Goal: Find specific page/section: Find specific page/section

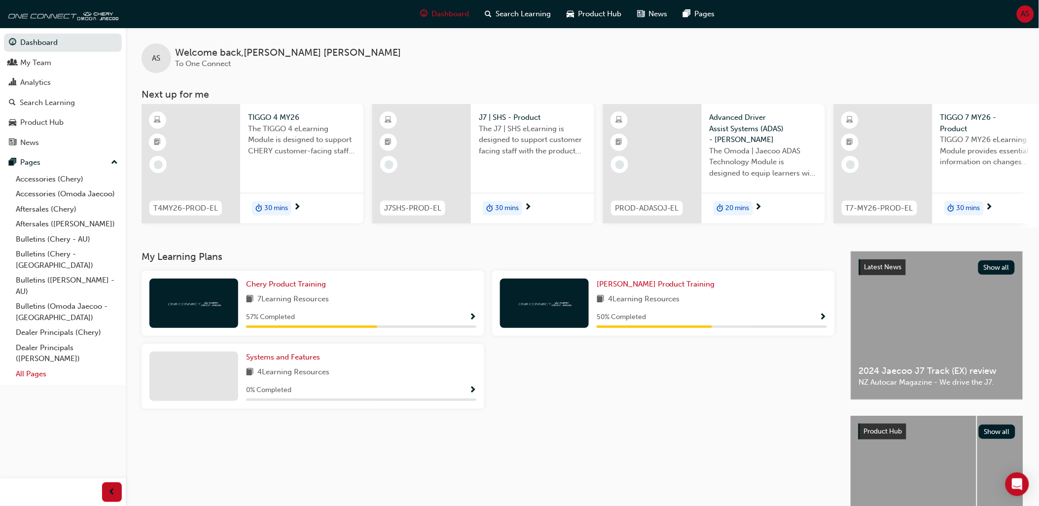
click at [35, 366] on link "All Pages" at bounding box center [67, 373] width 110 height 15
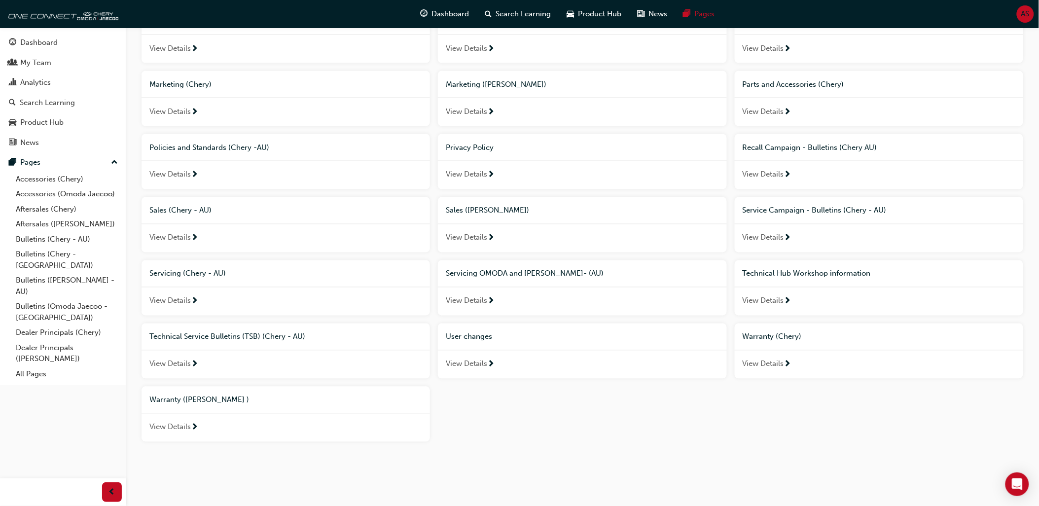
scroll to position [507, 0]
click at [773, 335] on span "Warranty (Chery)" at bounding box center [772, 336] width 59 height 9
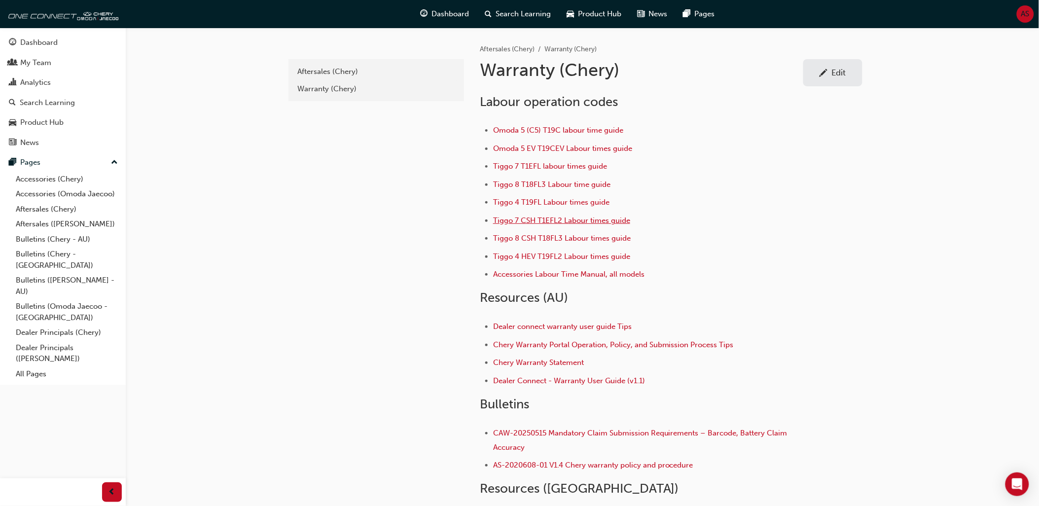
click at [609, 223] on span "Tiggo 7 CSH T1EFL2 Labour times guide" at bounding box center [561, 220] width 137 height 9
